Goal: Navigation & Orientation: Find specific page/section

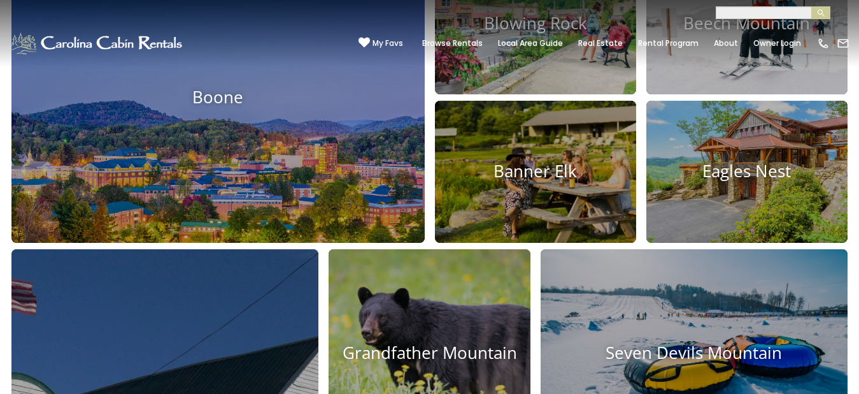
scroll to position [560, 8]
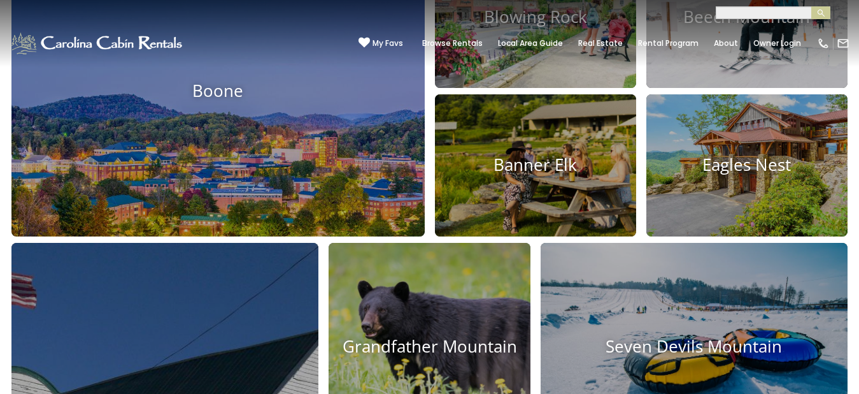
click at [705, 34] on div "My Favs Browse Rentals Local Area Guide Activities & Attractions Area Map Drivi…" at bounding box center [604, 43] width 491 height 31
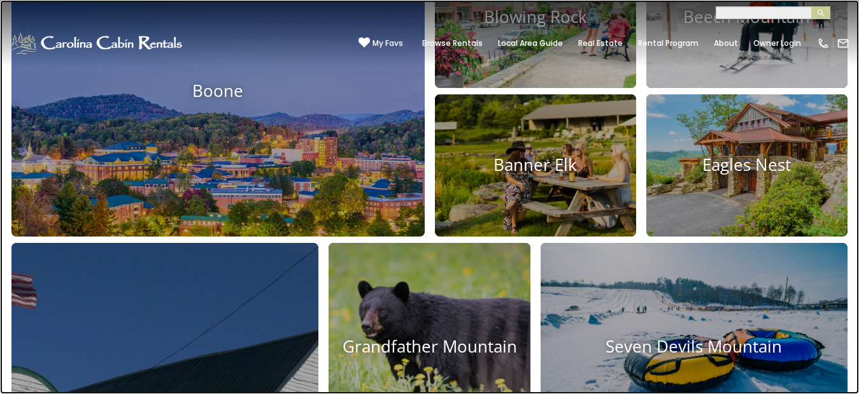
click at [317, 51] on link at bounding box center [429, 197] width 859 height 394
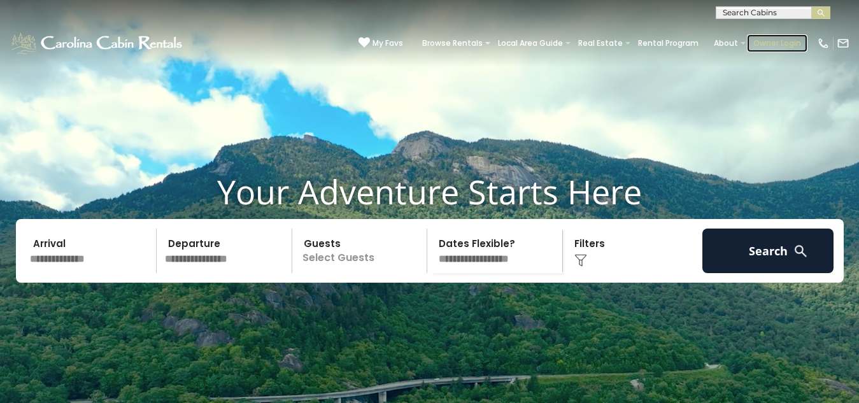
click at [747, 34] on link "Owner Login" at bounding box center [777, 43] width 61 height 18
